Goal: Information Seeking & Learning: Check status

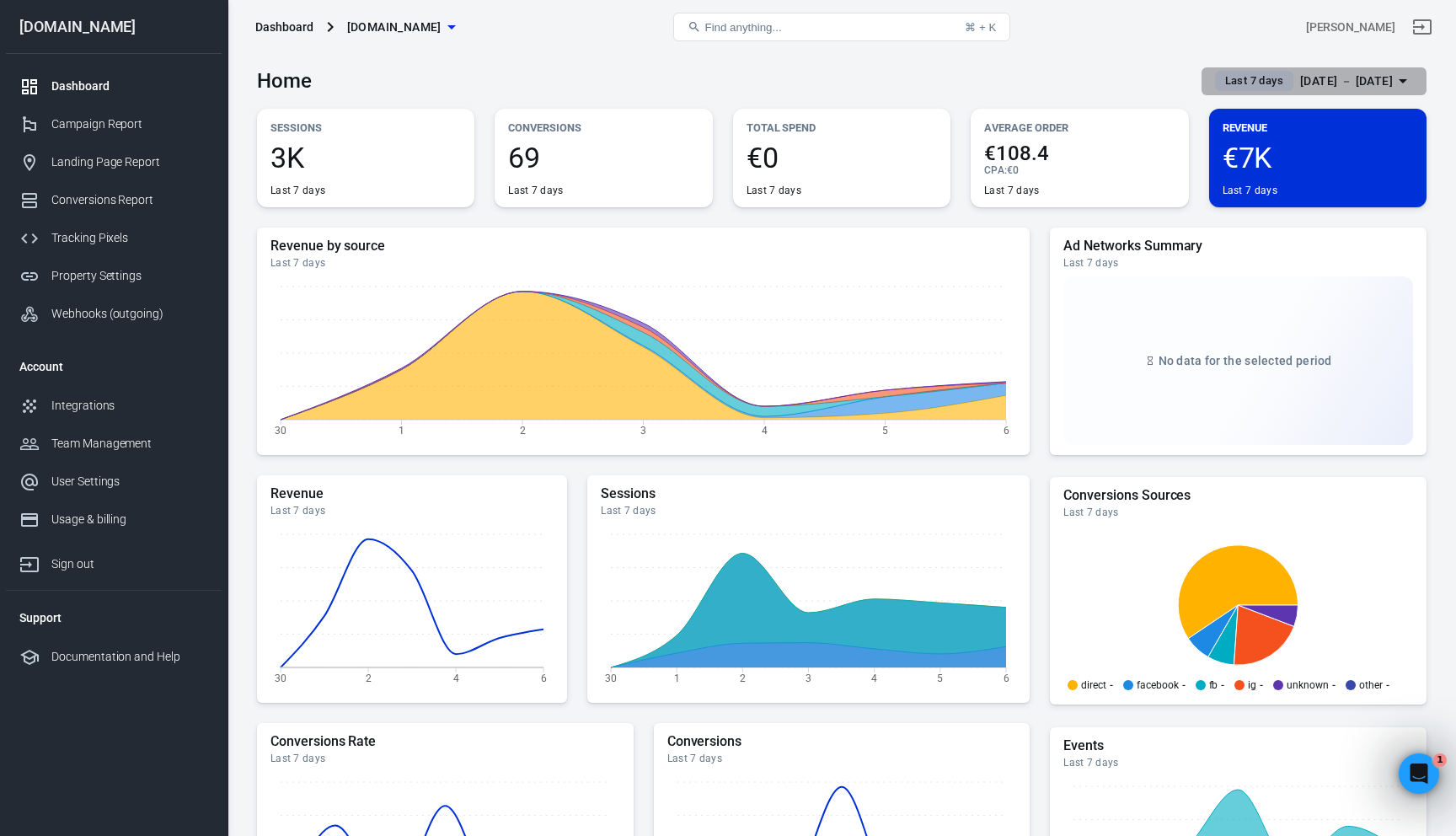
click at [1228, 86] on span "Last 7 days" at bounding box center [1254, 81] width 71 height 17
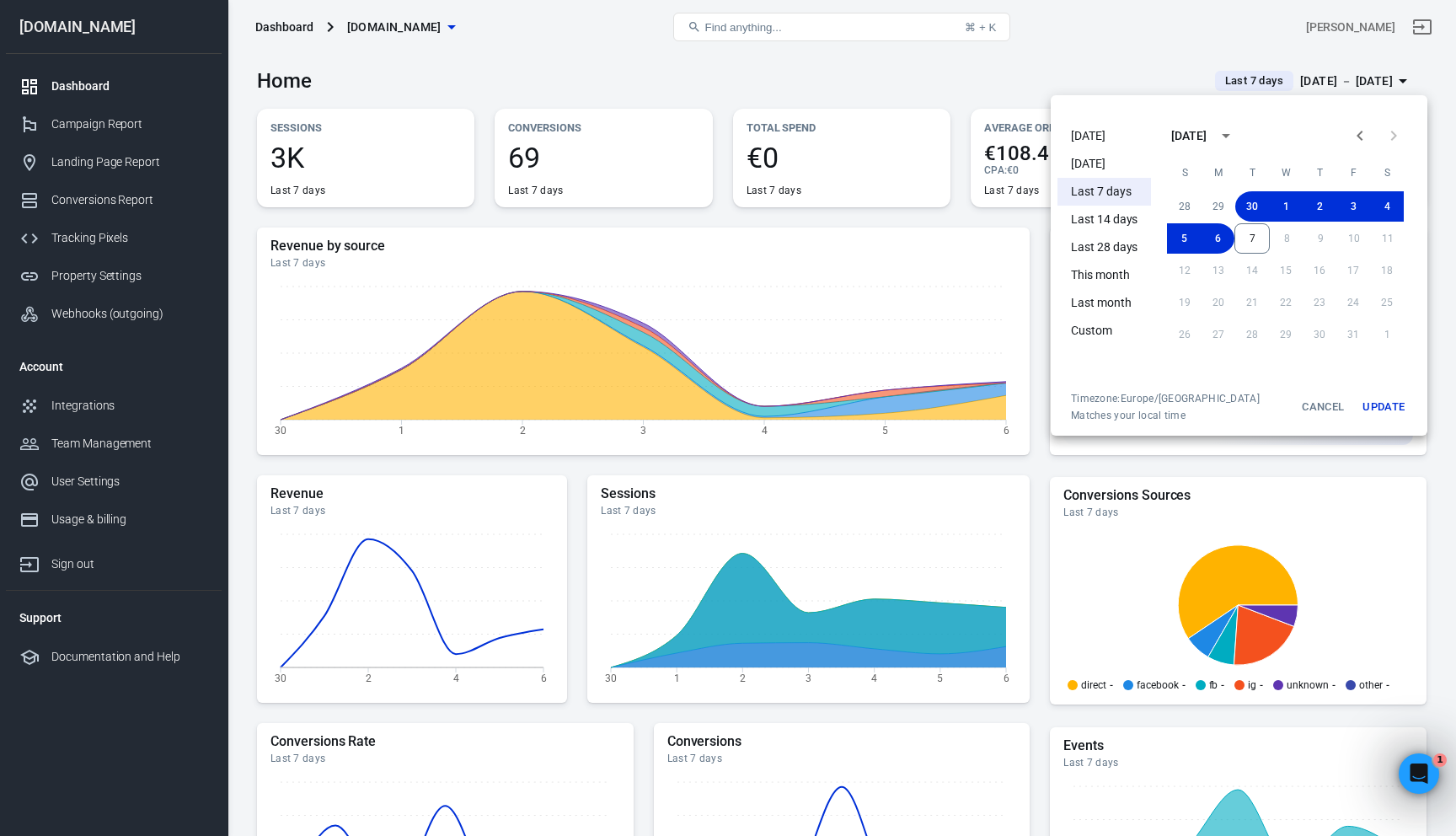
click at [1093, 141] on li "[DATE]" at bounding box center [1104, 136] width 94 height 28
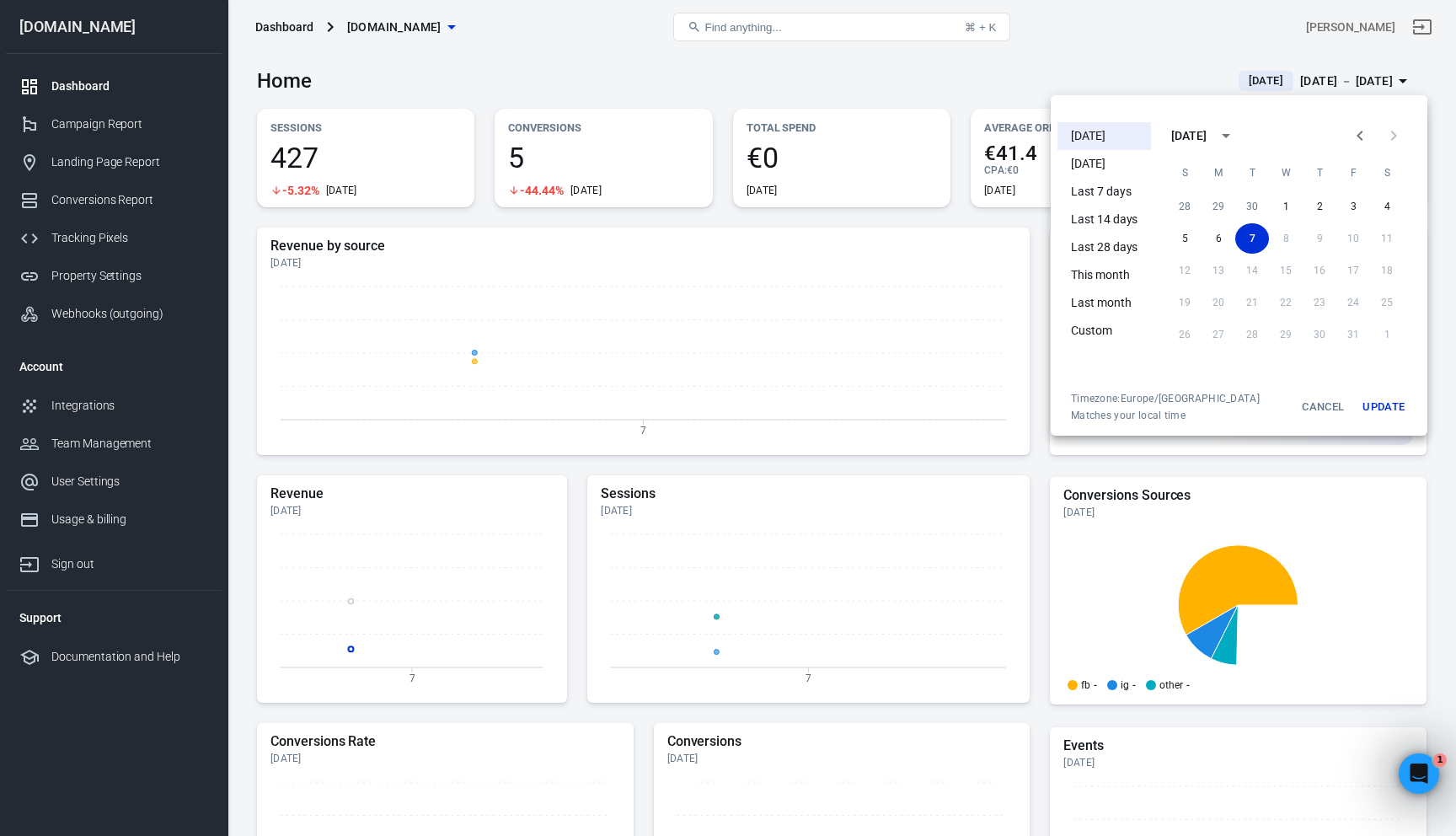
click at [1002, 227] on div at bounding box center [728, 418] width 1456 height 836
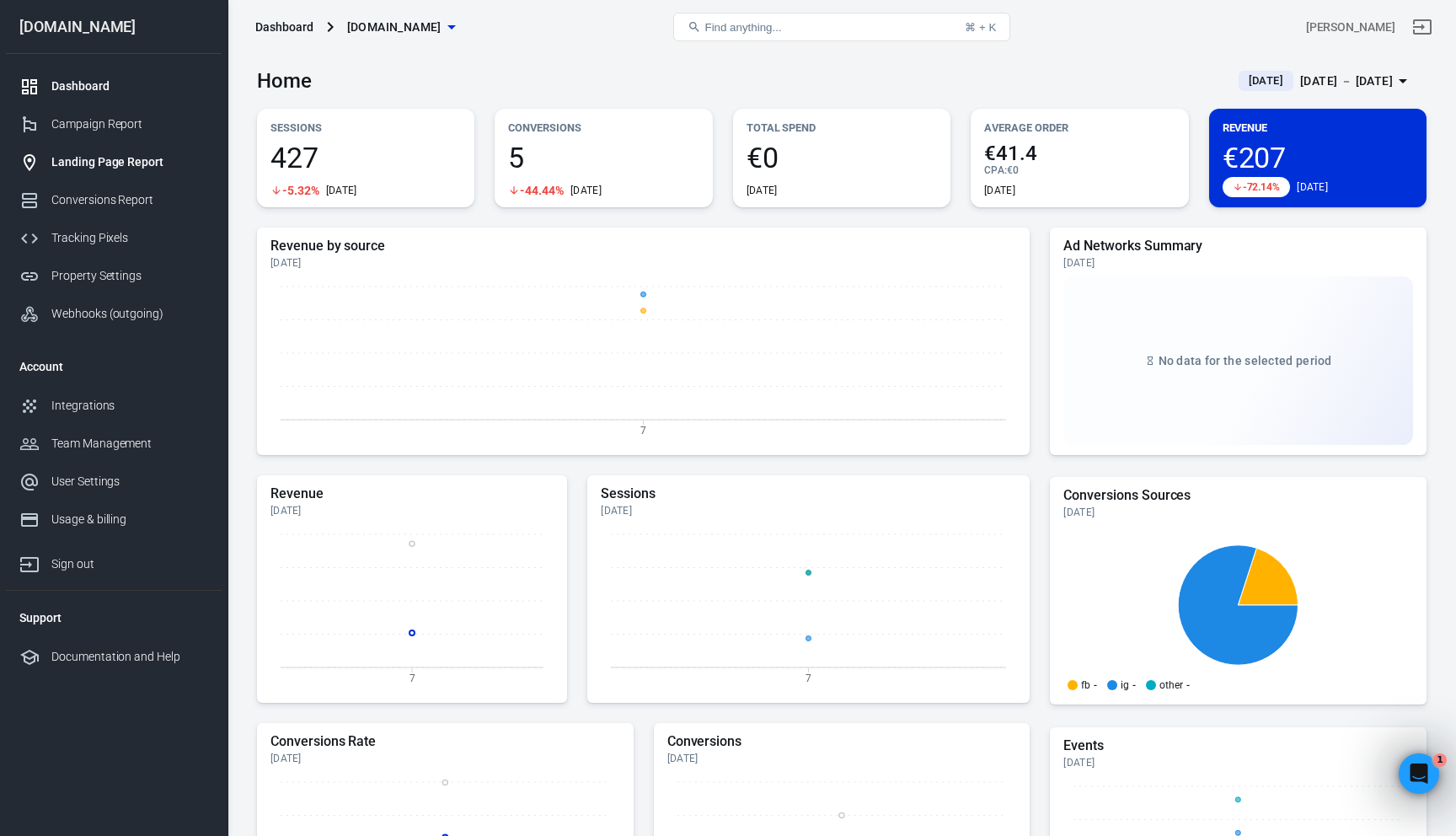
click at [112, 158] on div "Landing Page Report" at bounding box center [129, 162] width 157 height 18
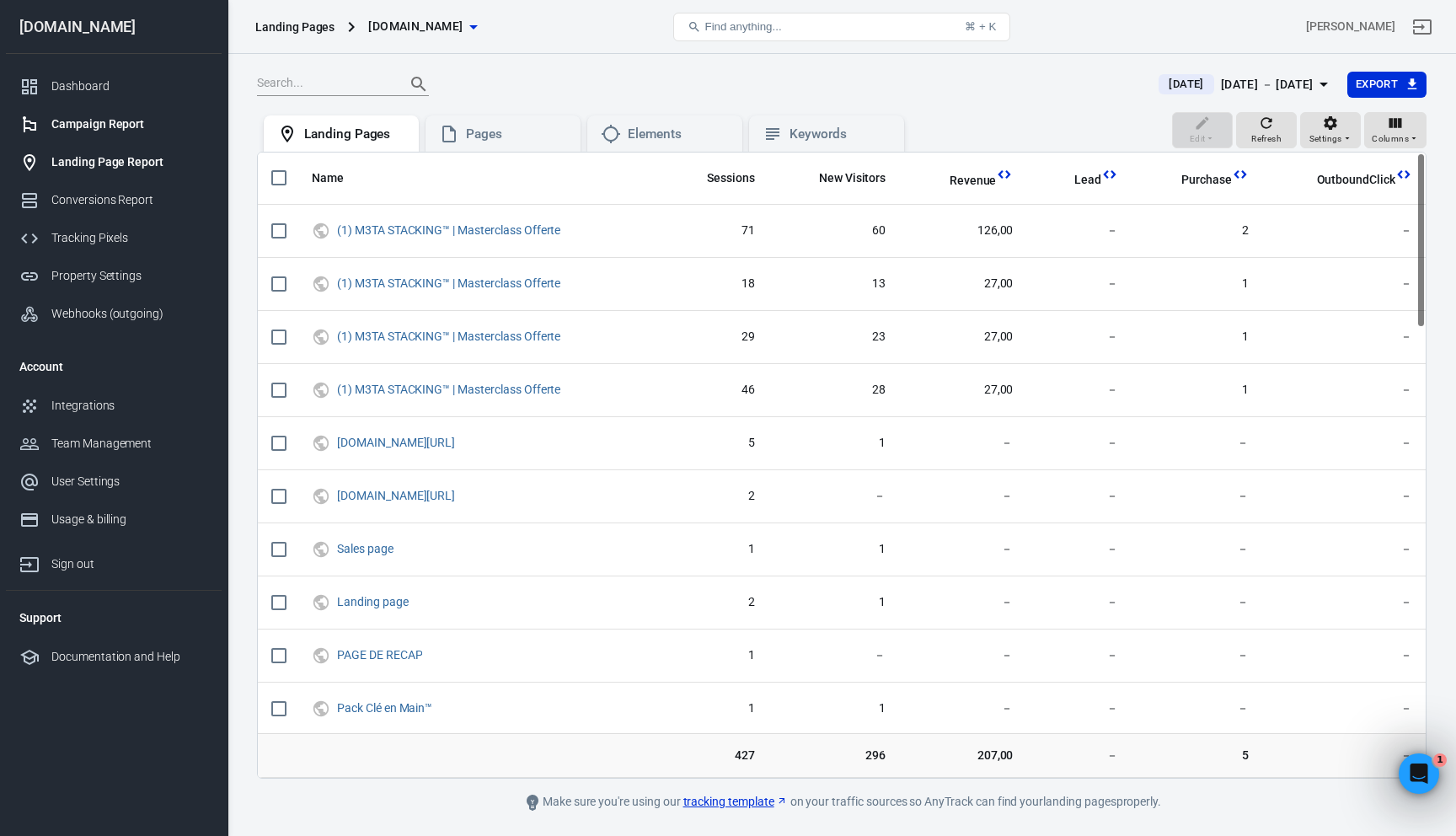
click at [77, 135] on link "Campaign Report" at bounding box center [113, 124] width 215 height 38
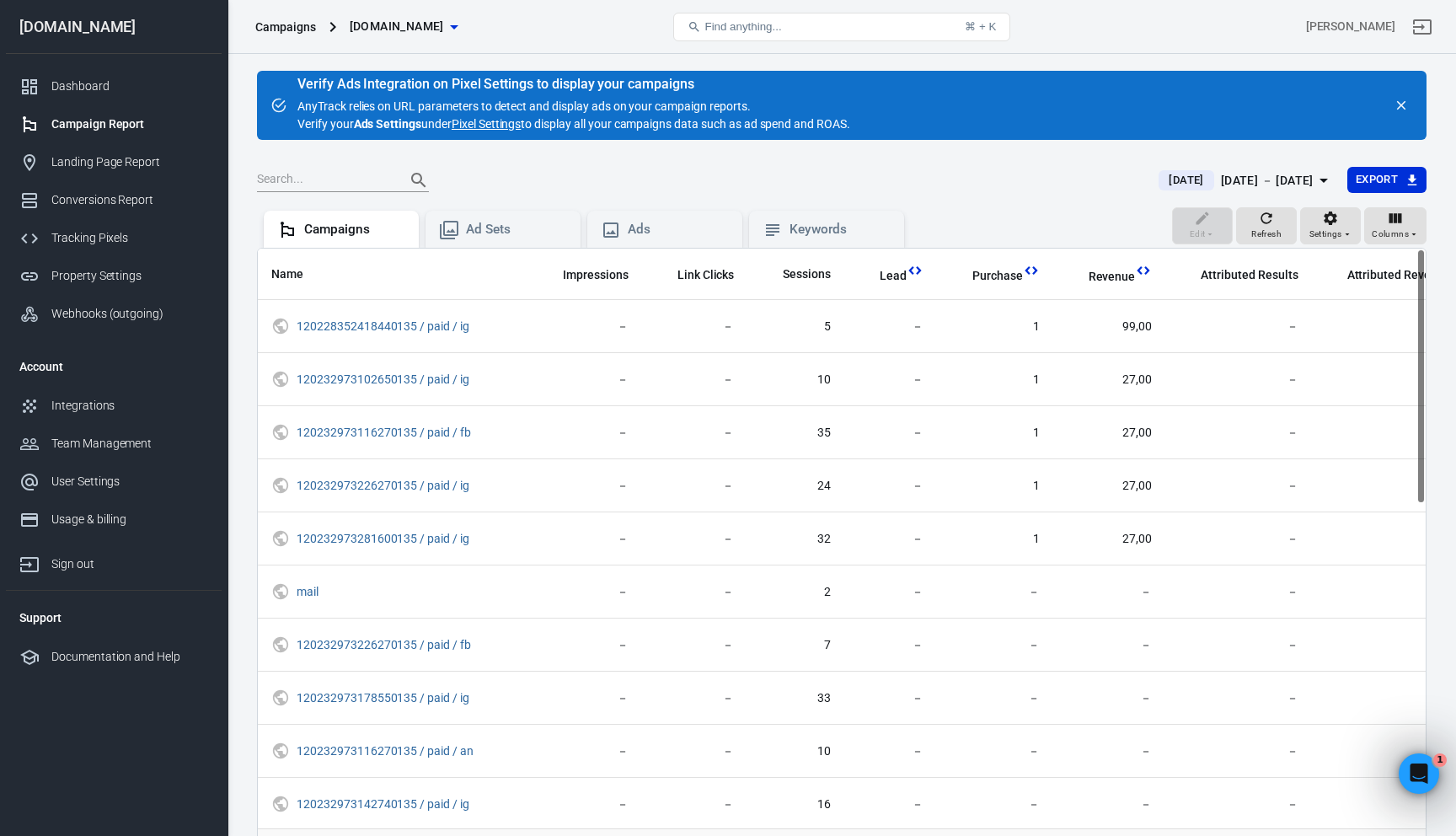
scroll to position [0, 233]
click at [499, 232] on div "Ad Sets" at bounding box center [516, 230] width 102 height 18
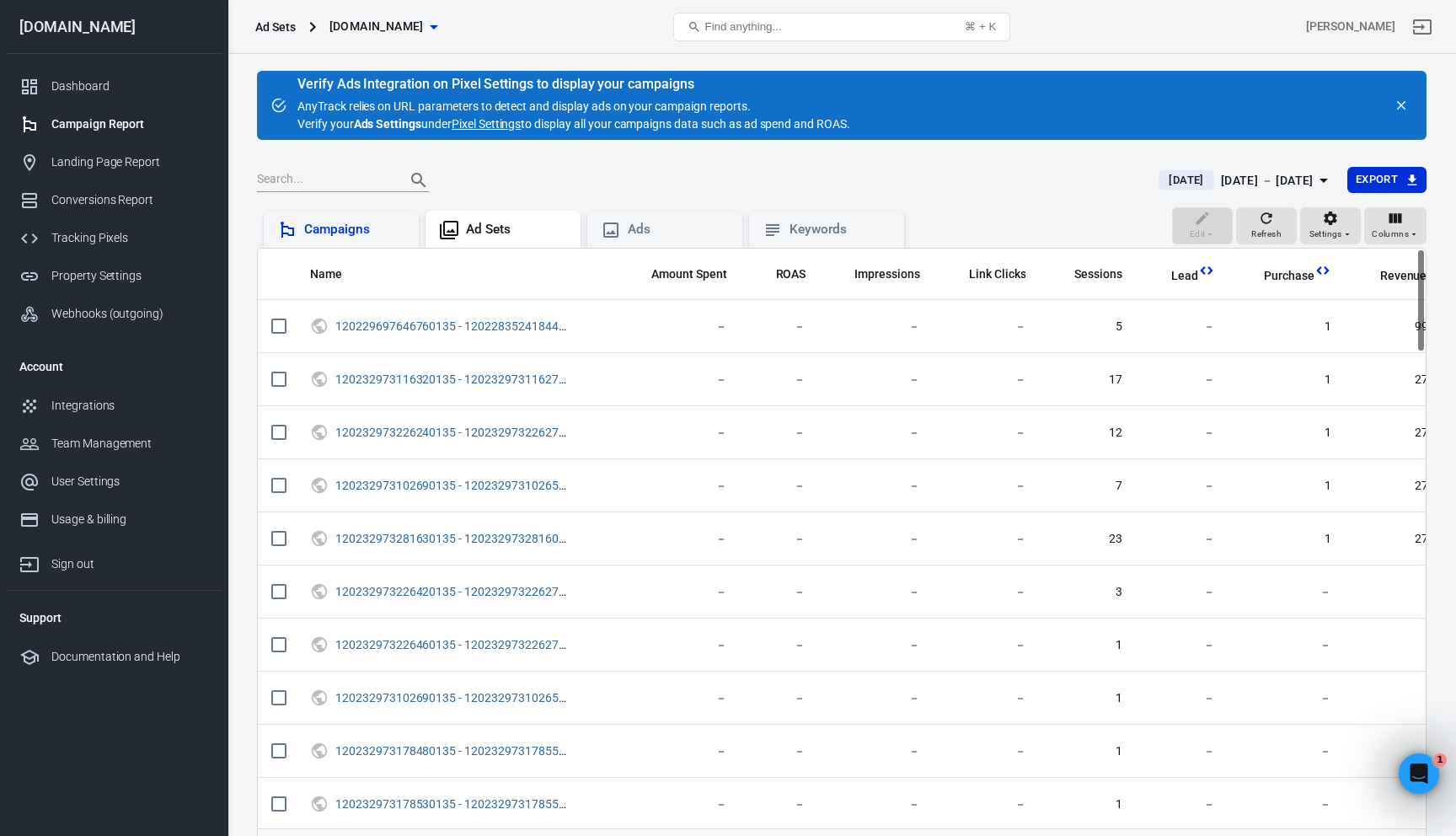
click at [328, 234] on div "Campaigns" at bounding box center [355, 230] width 102 height 18
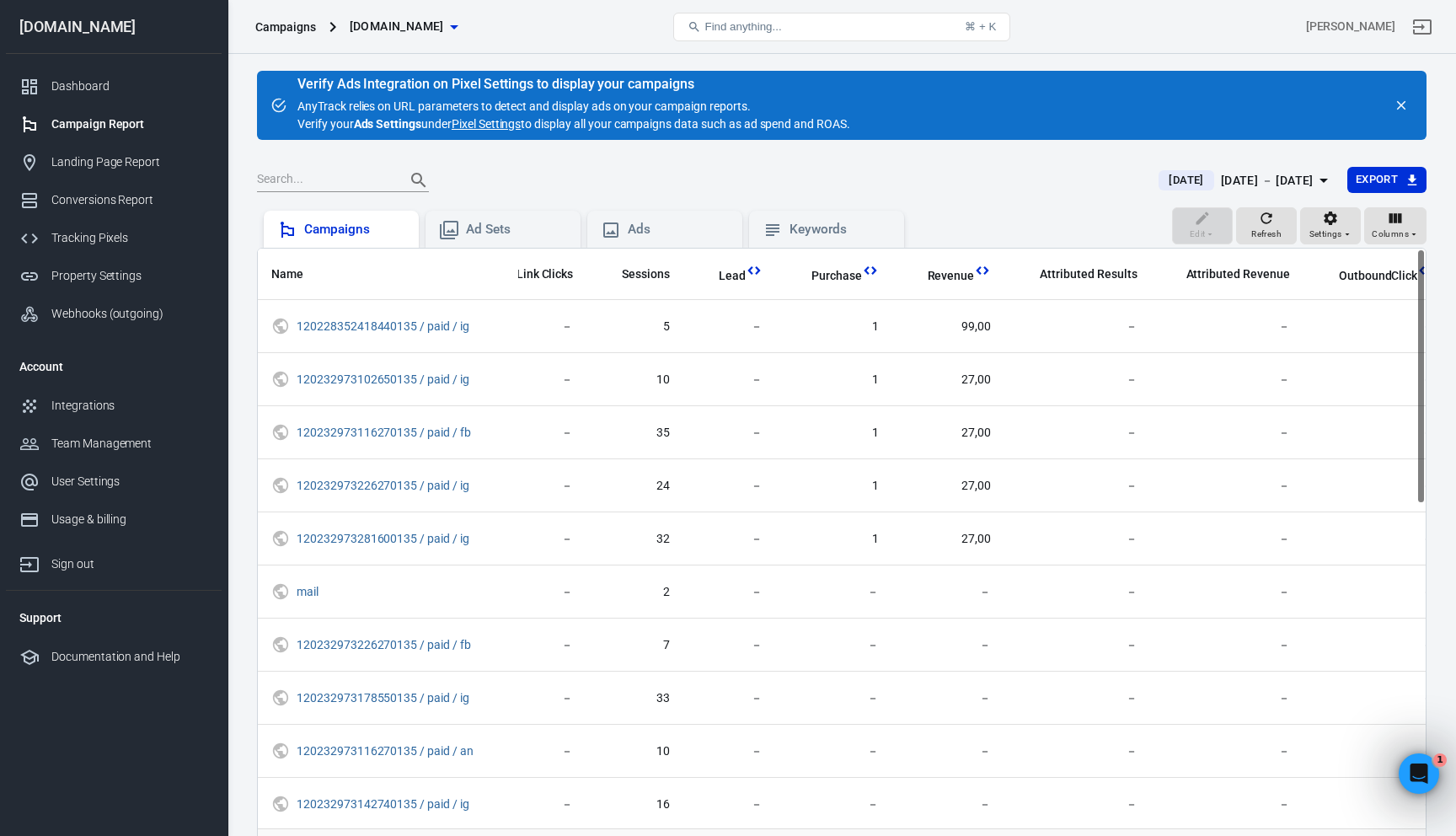
scroll to position [0, 516]
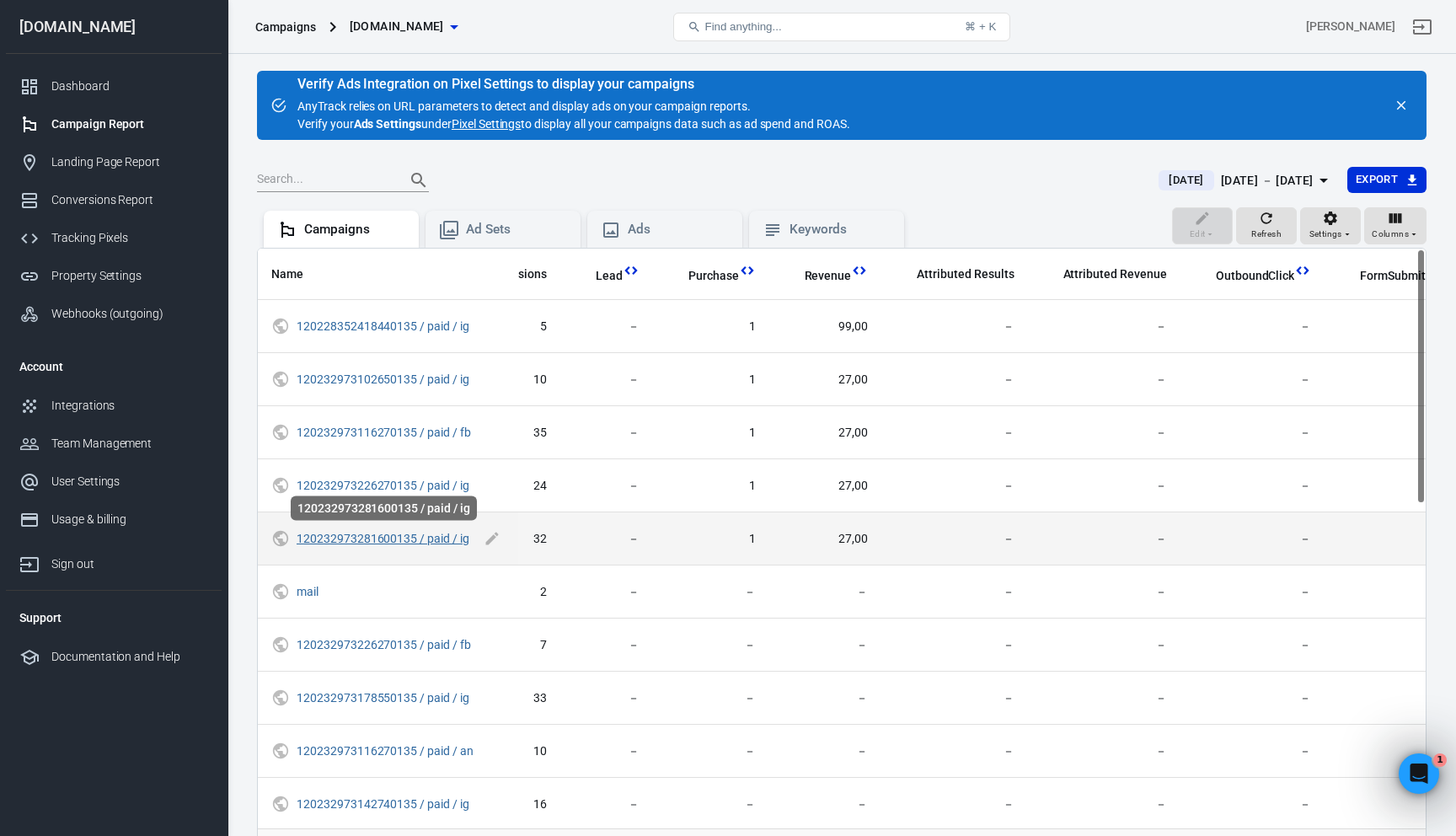
click at [430, 539] on link "120232973281600135 / paid / ig" at bounding box center [383, 538] width 173 height 13
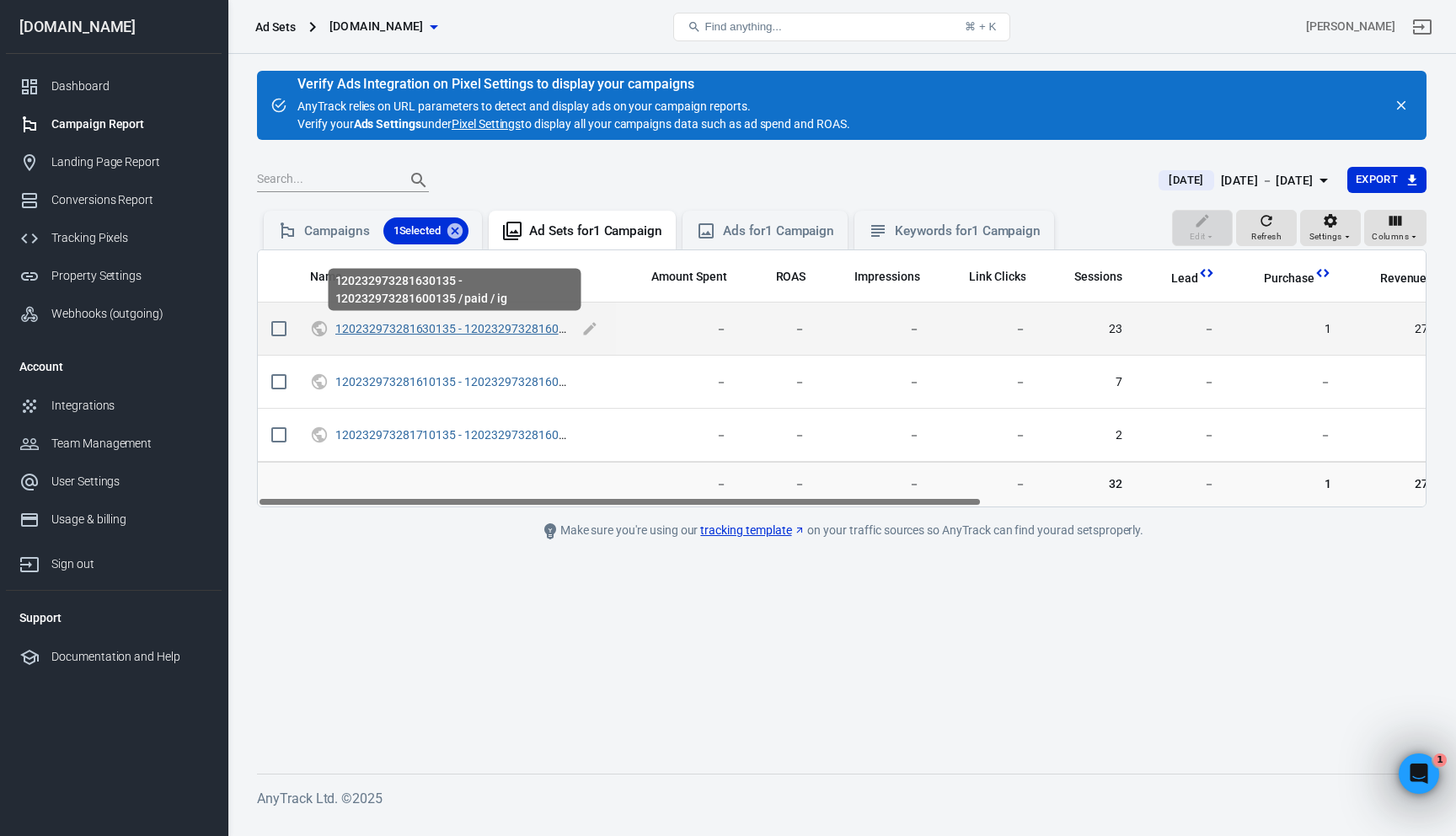
click at [370, 324] on link "120232973281630135 - 120232973281600135 / paid / ig" at bounding box center [486, 328] width 302 height 13
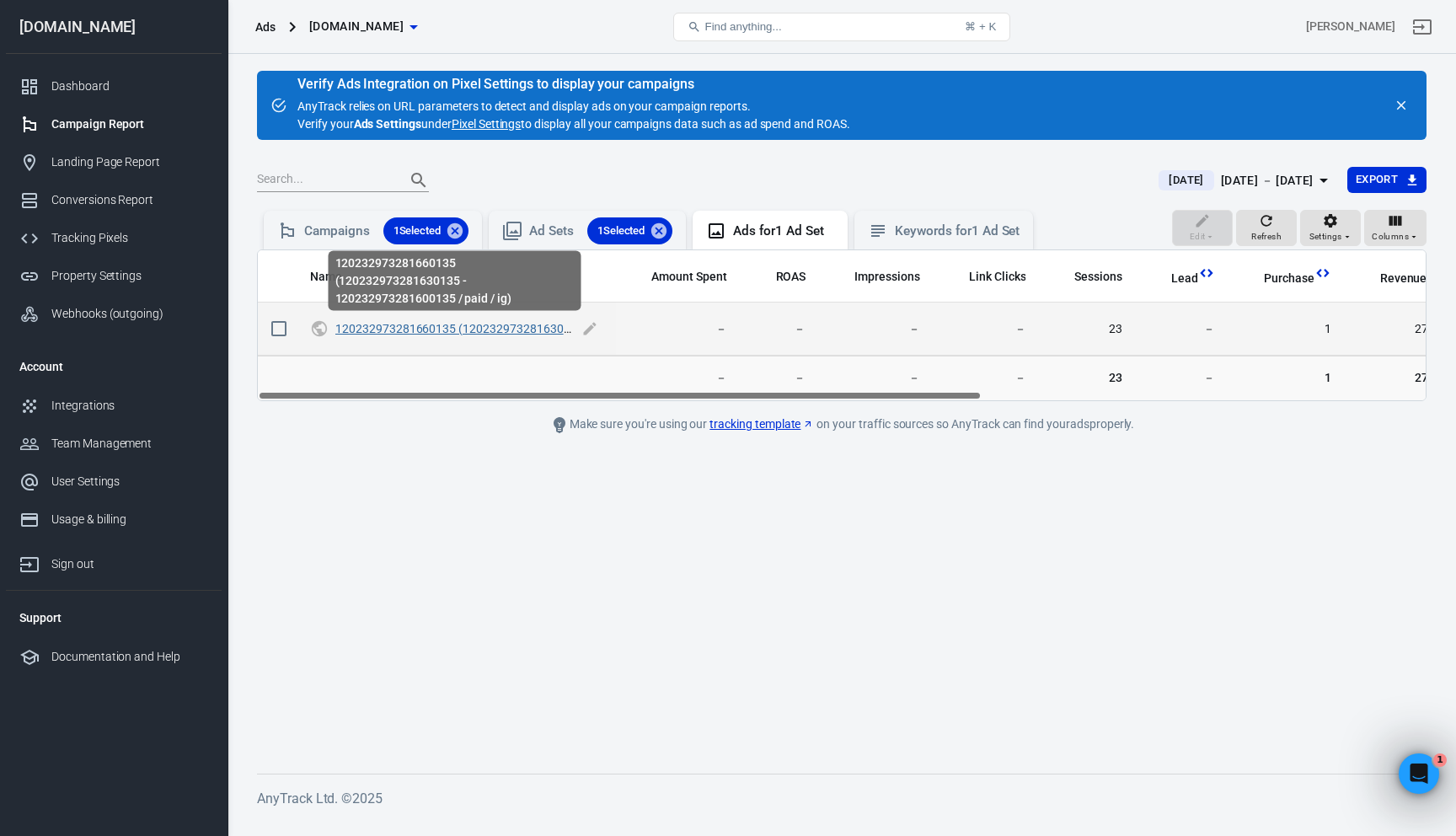
click at [432, 328] on link "120232973281660135 (120232973281630135 - 120232973281600135 / paid / ig)" at bounding box center [551, 328] width 433 height 13
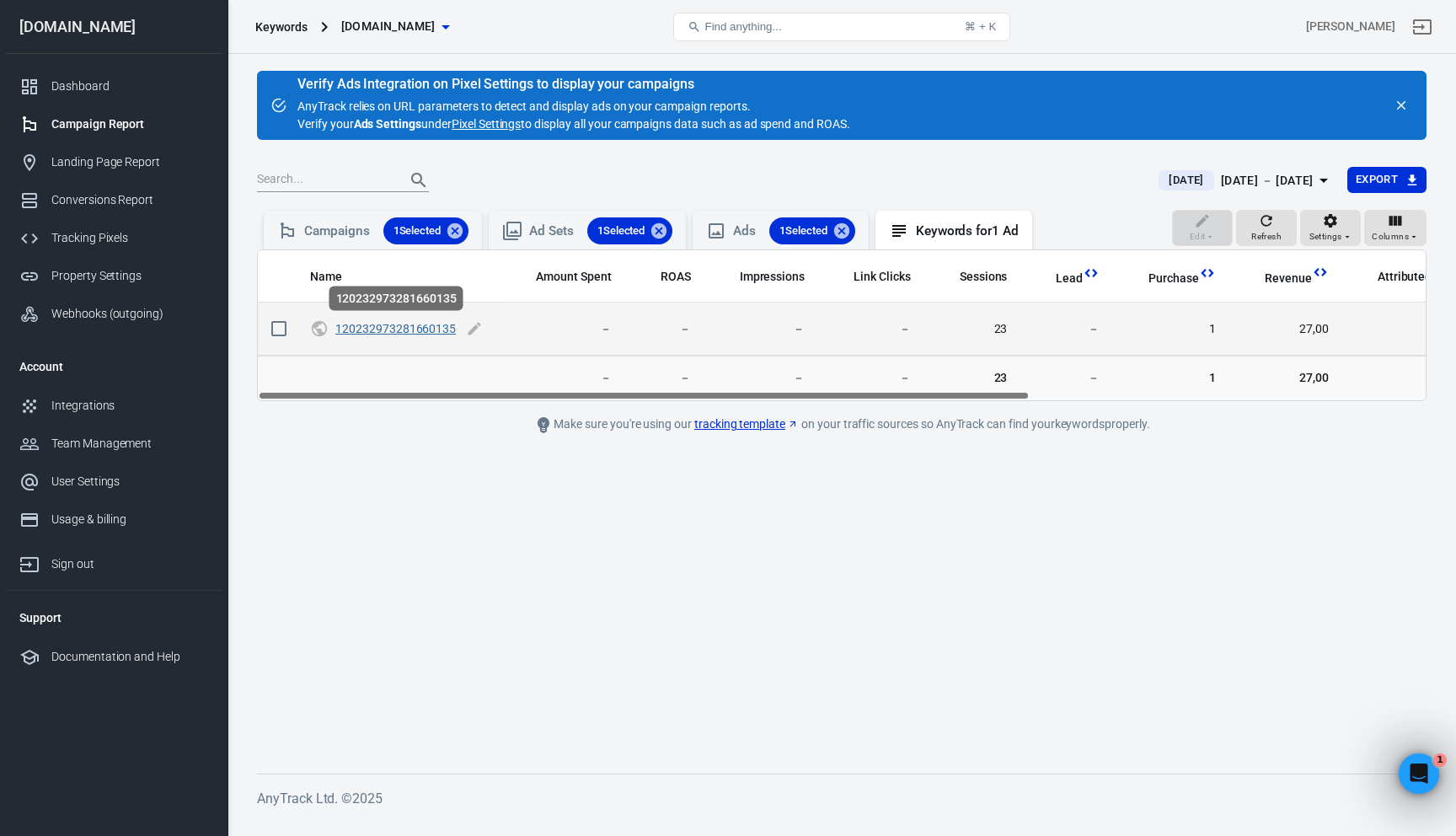
click at [432, 328] on link "120232973281660135" at bounding box center [395, 328] width 121 height 13
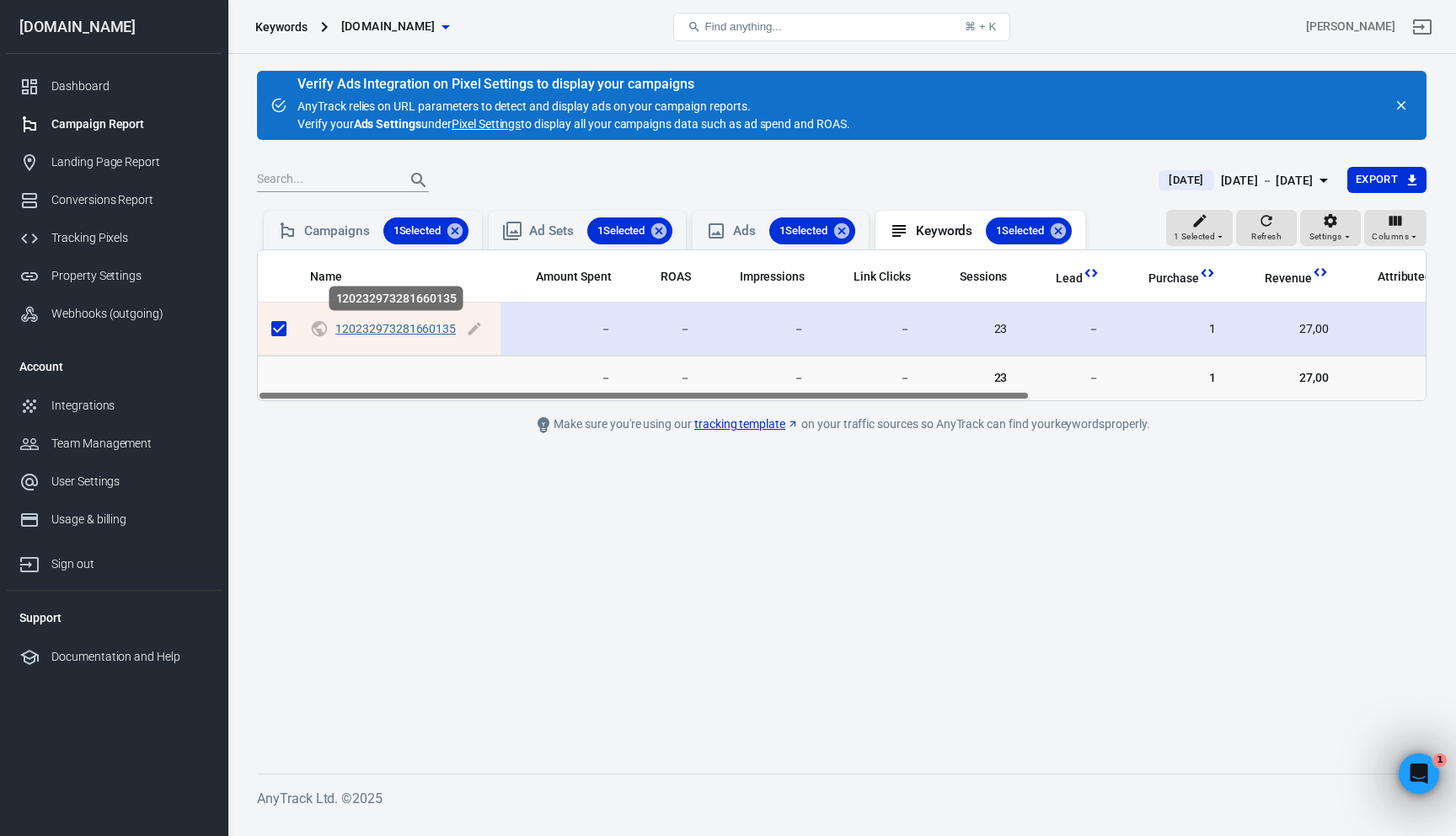
click at [415, 326] on link "120232973281660135" at bounding box center [395, 328] width 121 height 13
click at [279, 333] on input "scrollable content" at bounding box center [278, 328] width 35 height 35
checkbox input "false"
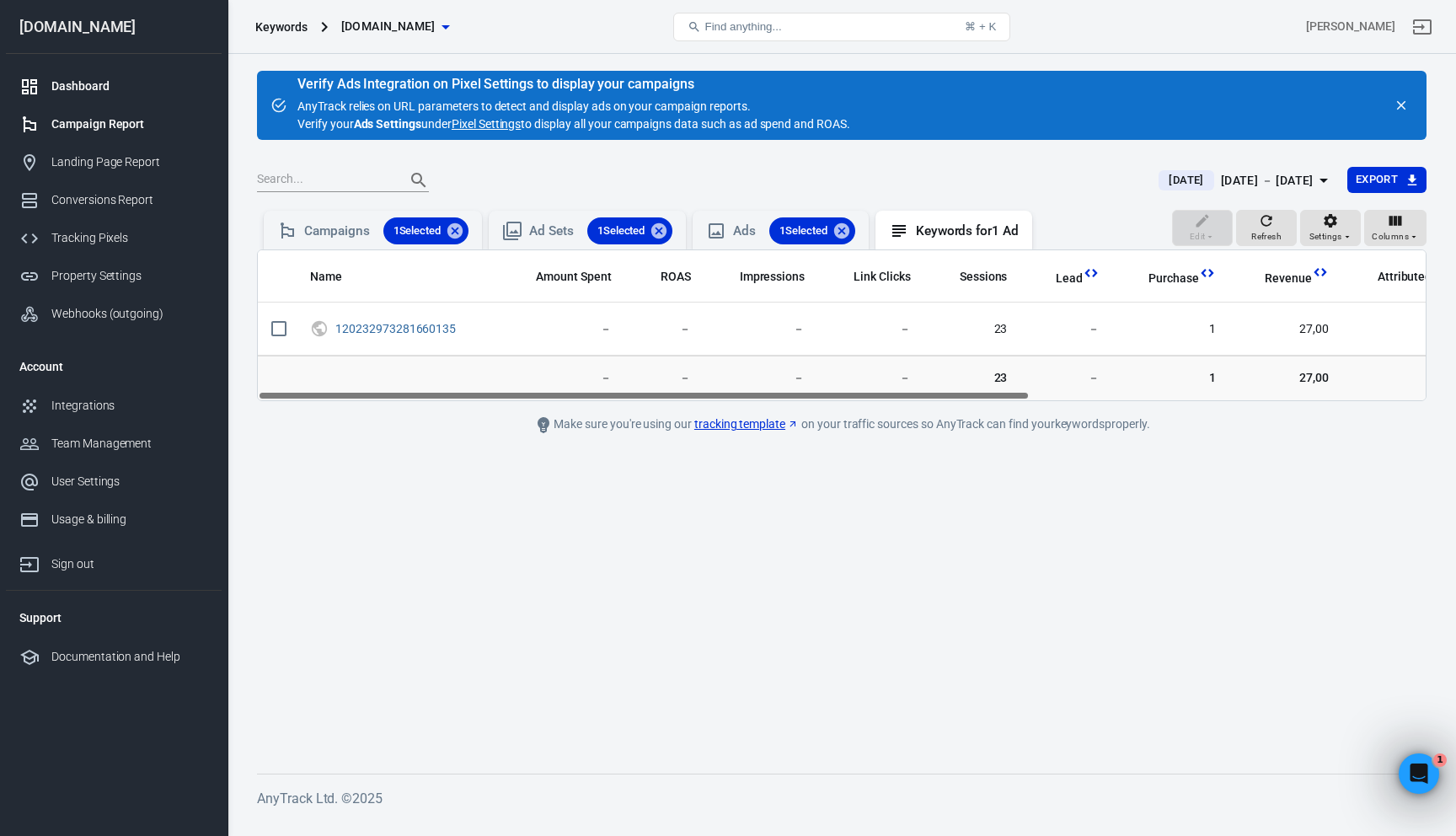
click at [62, 73] on link "Dashboard" at bounding box center [113, 86] width 215 height 38
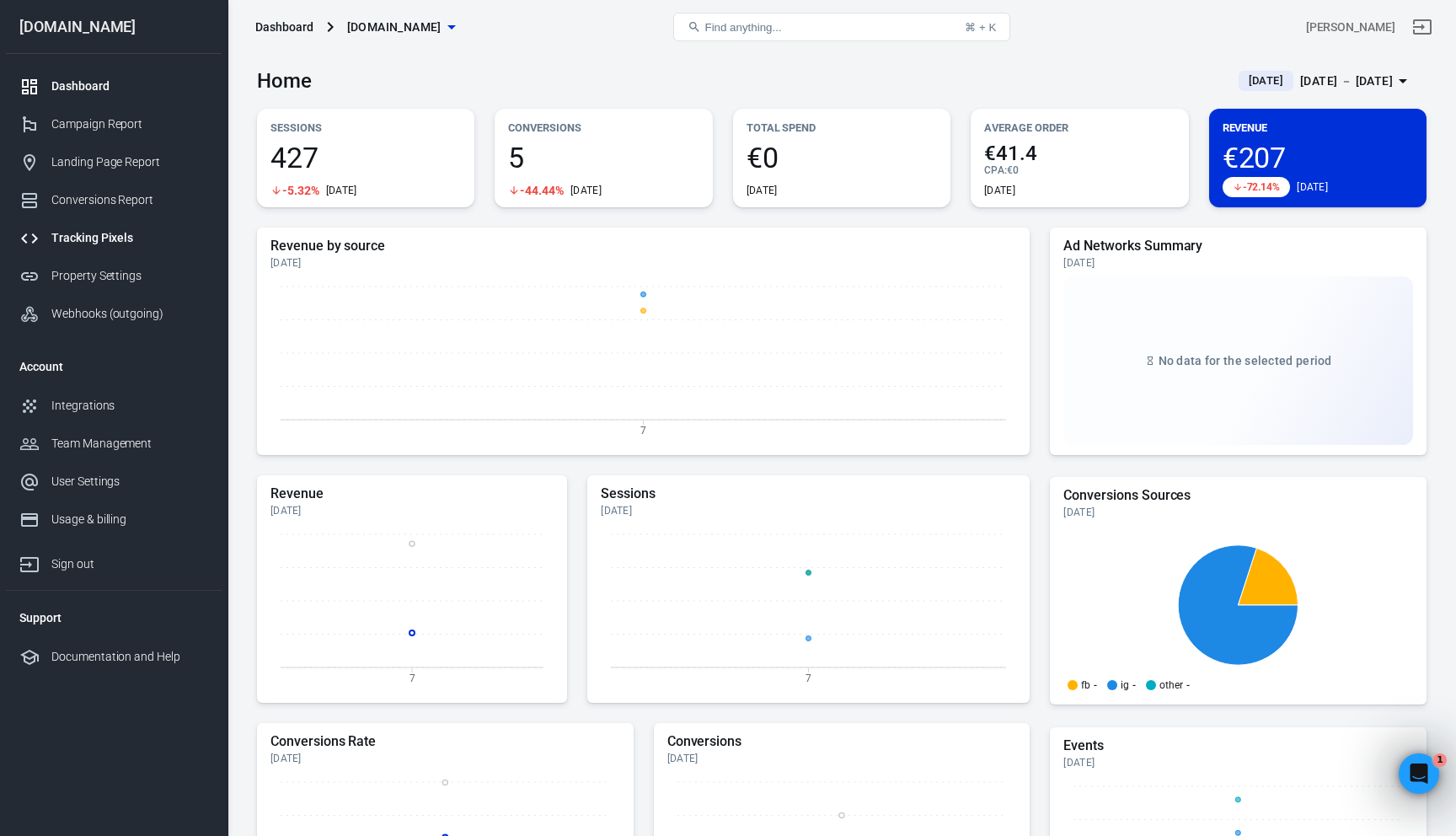
click at [121, 235] on div "Tracking Pixels" at bounding box center [129, 237] width 157 height 18
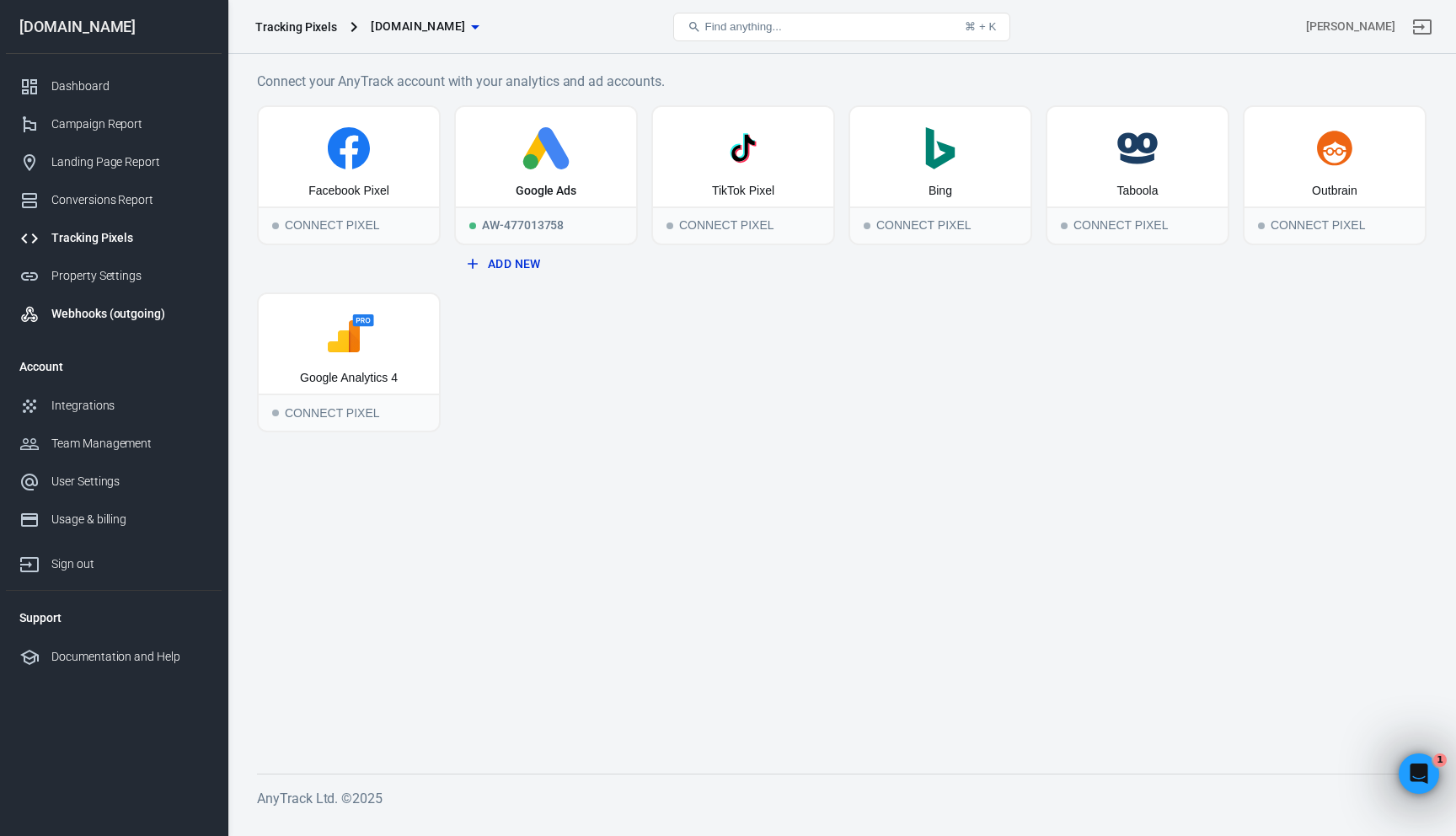
click at [122, 310] on div "Webhooks (outgoing)" at bounding box center [129, 313] width 157 height 18
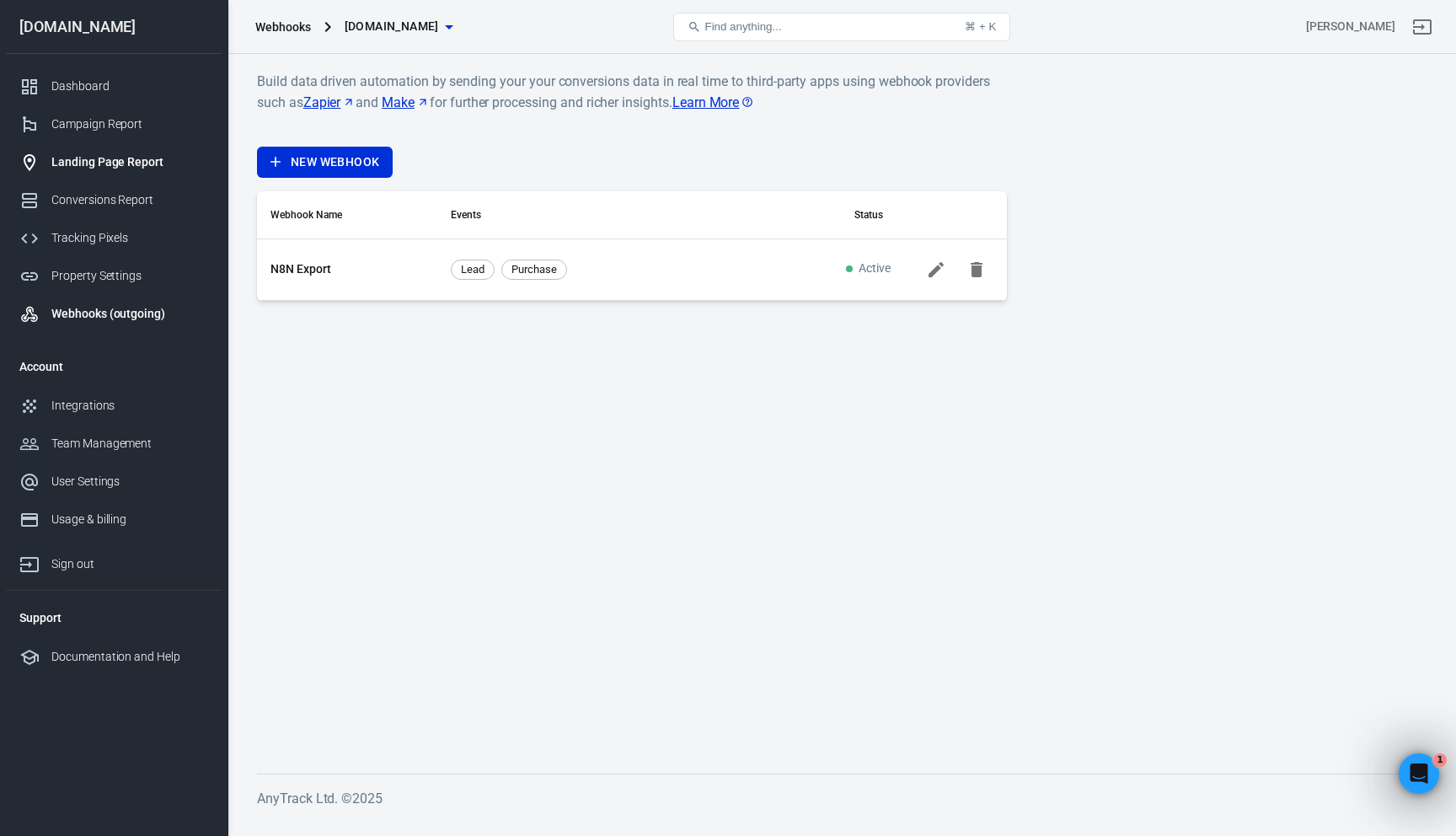
click at [112, 170] on div "Landing Page Report" at bounding box center [129, 162] width 157 height 18
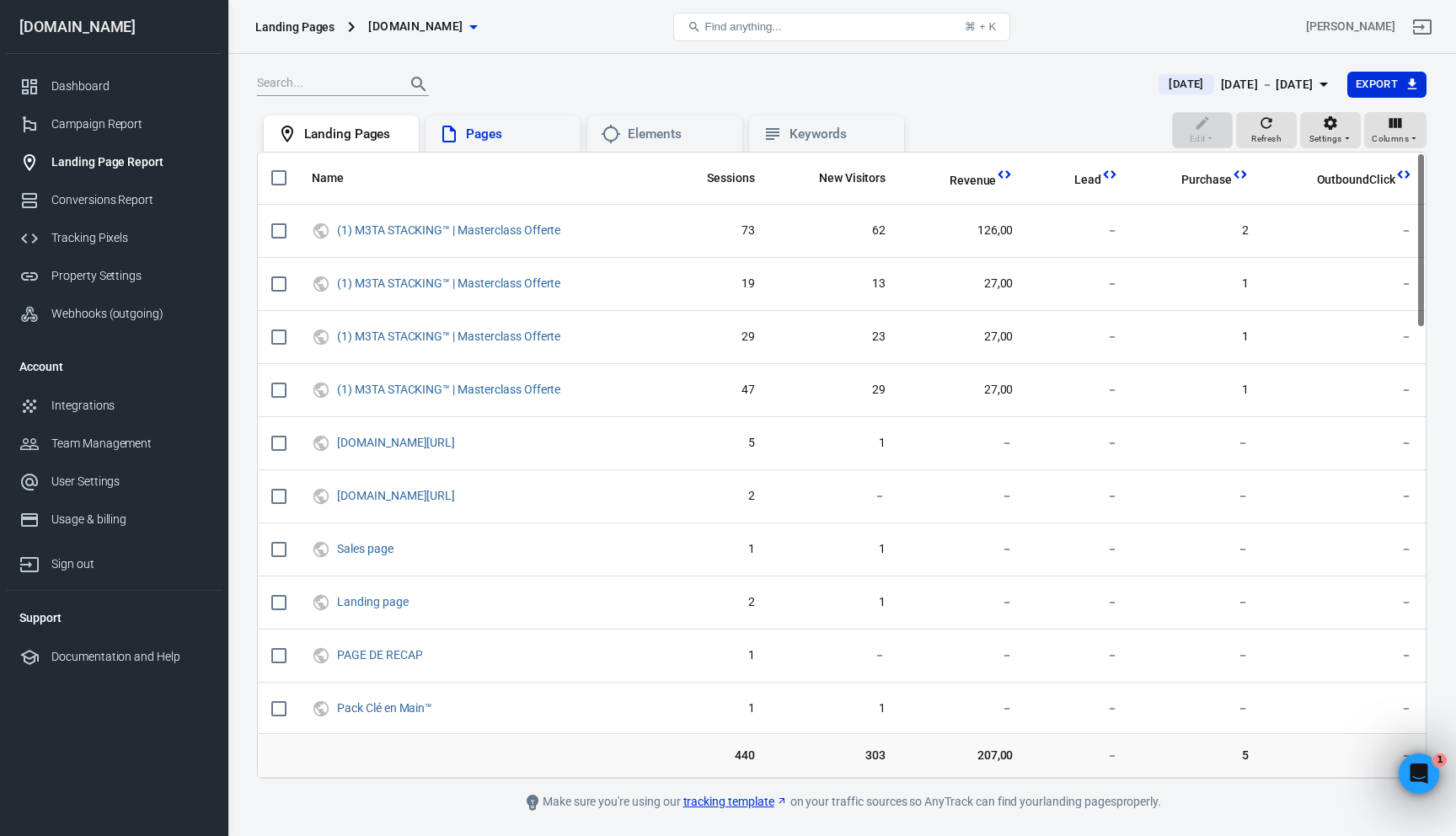
click at [478, 140] on div "Pages" at bounding box center [516, 134] width 102 height 18
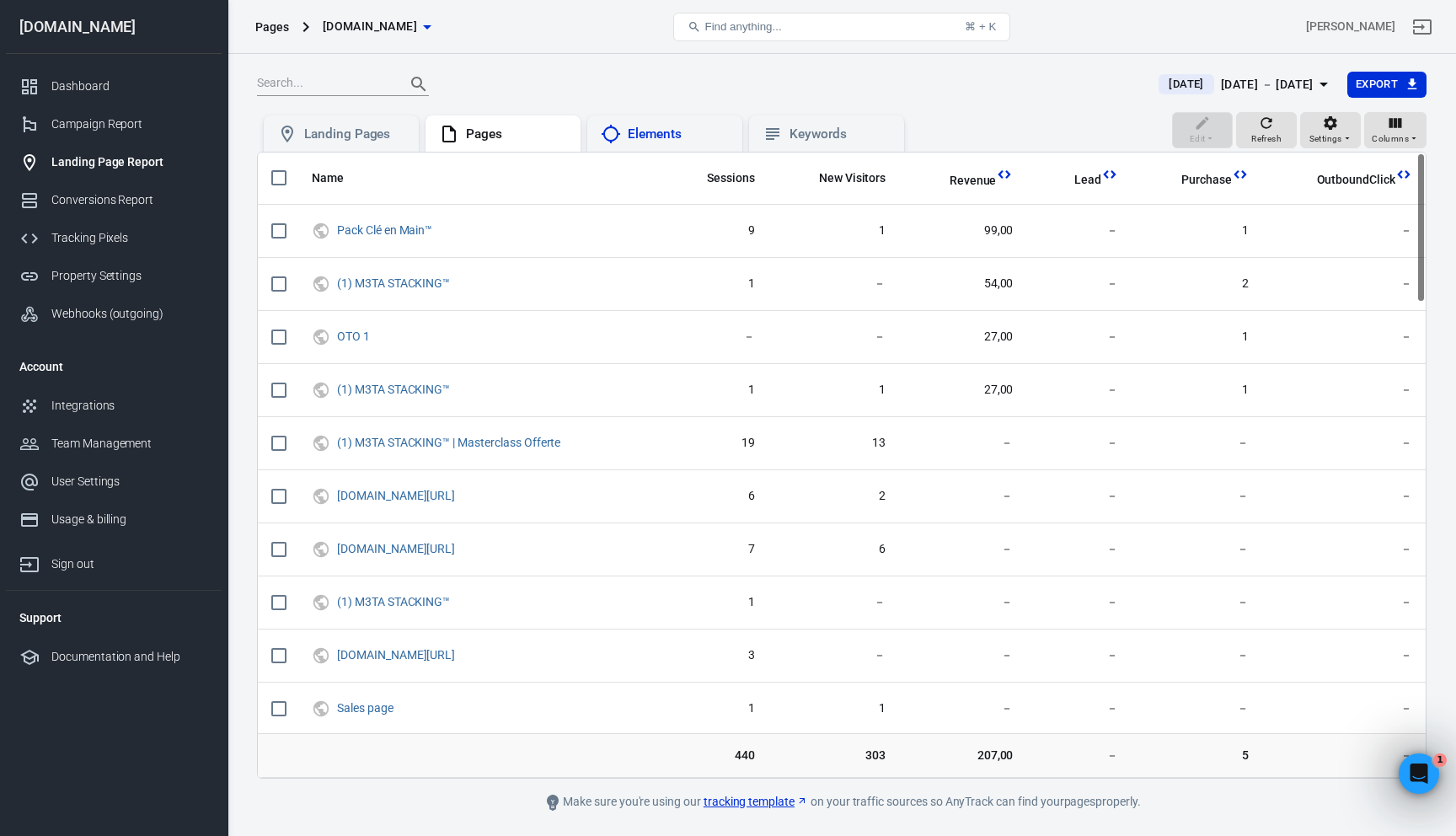
click at [672, 134] on div "Elements" at bounding box center [678, 134] width 102 height 18
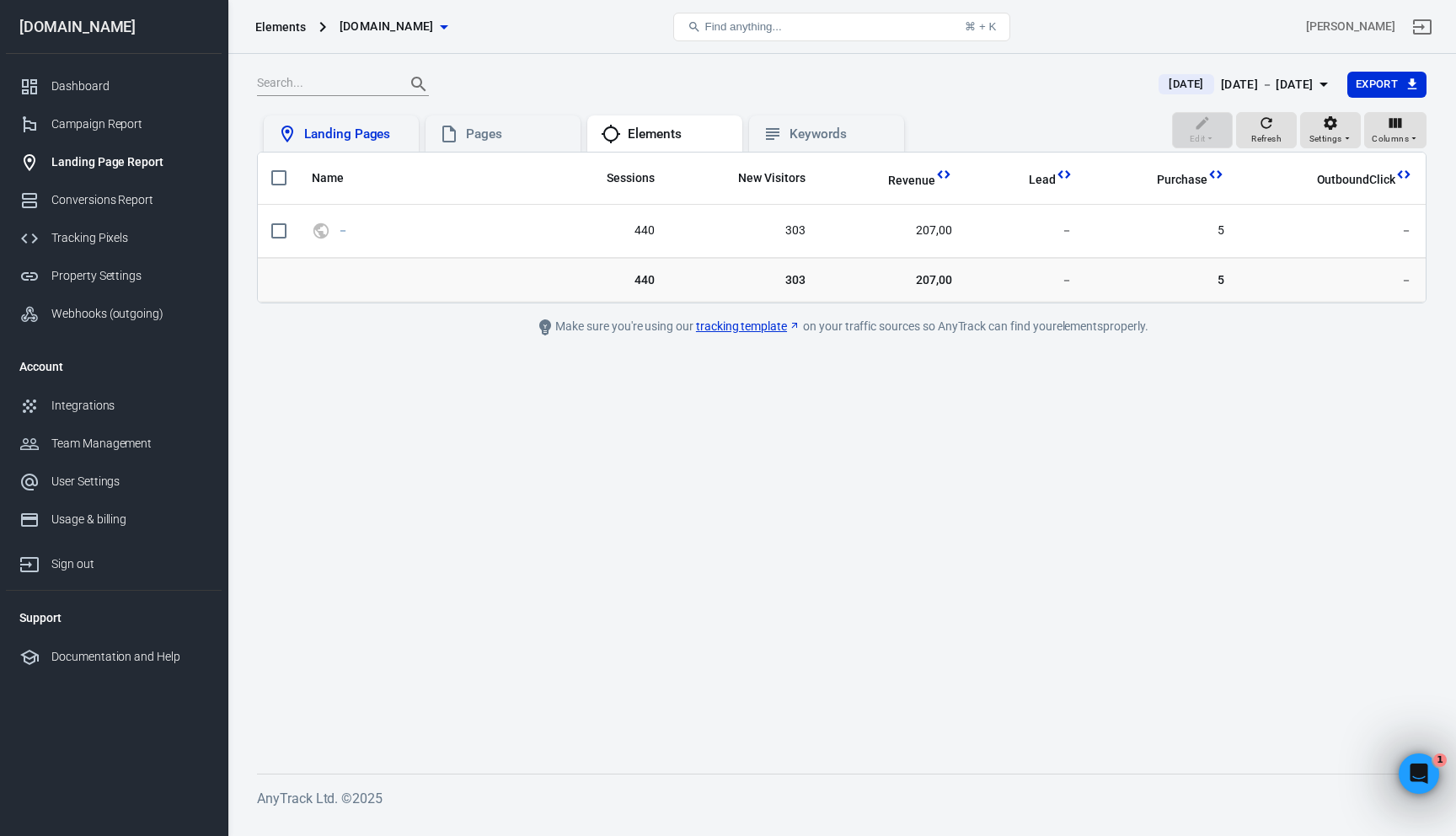
click at [314, 138] on div "Landing Pages" at bounding box center [355, 134] width 102 height 18
